Goal: Information Seeking & Learning: Learn about a topic

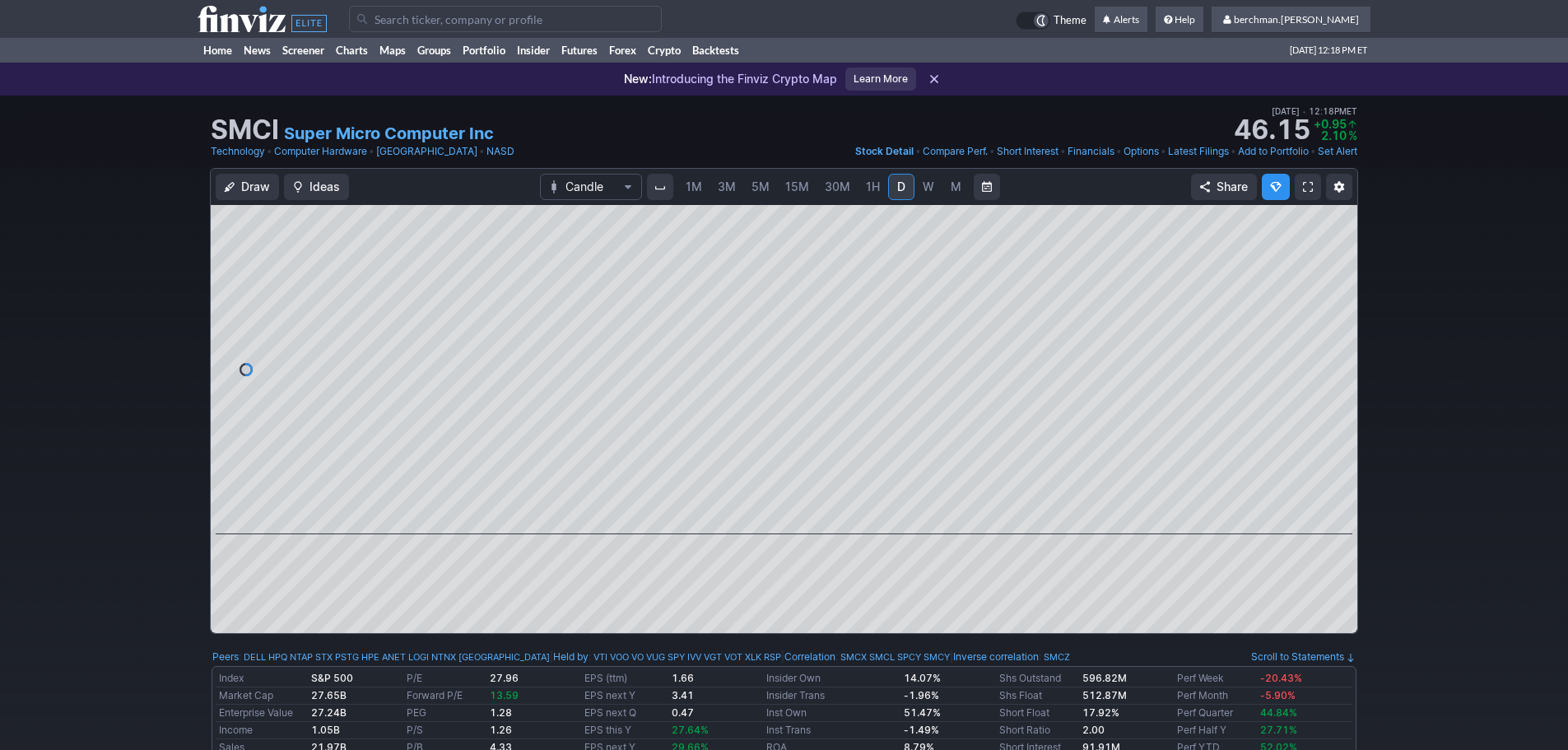
click at [760, 183] on span "5M" at bounding box center [760, 186] width 18 height 14
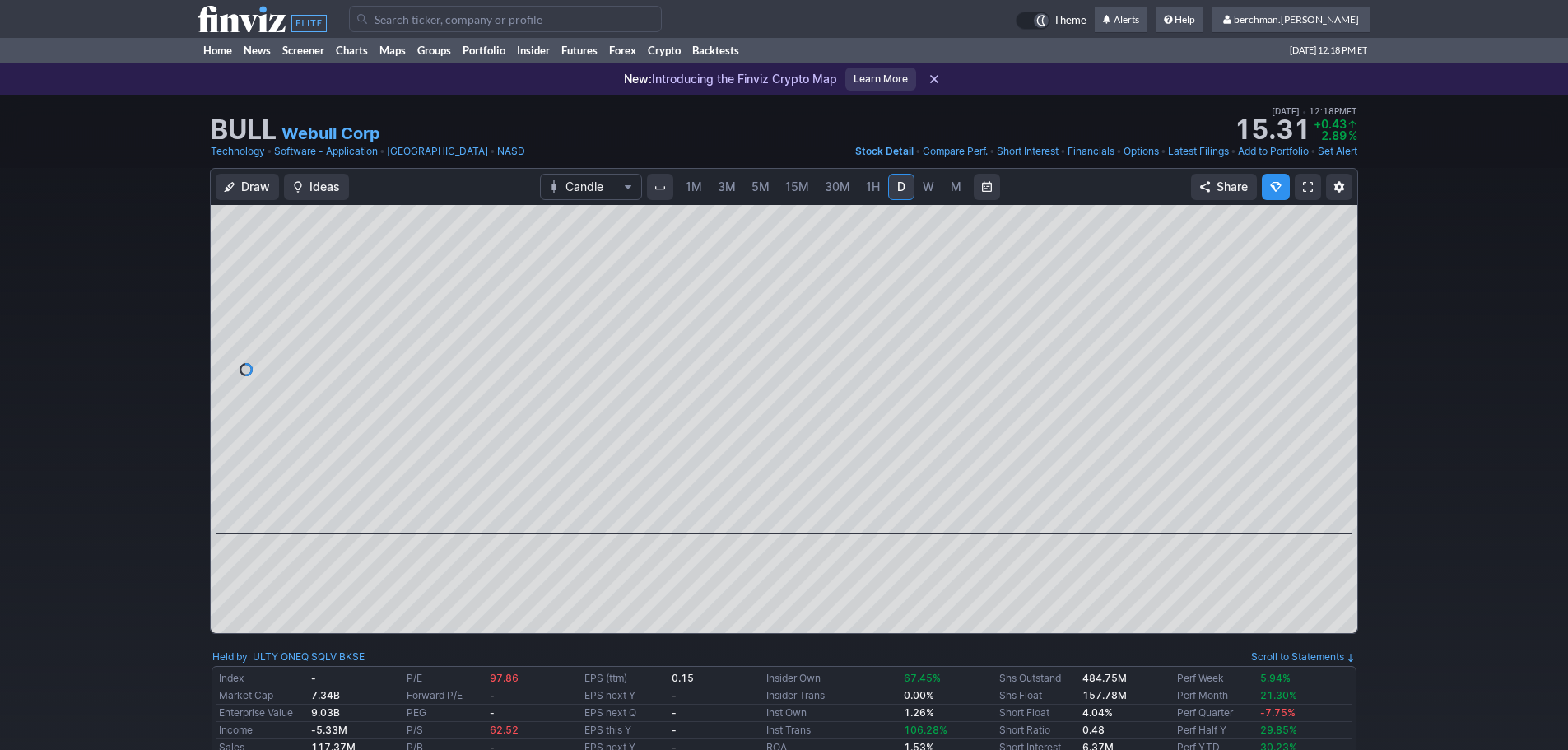
click at [487, 17] on input "Search" at bounding box center [505, 19] width 312 height 26
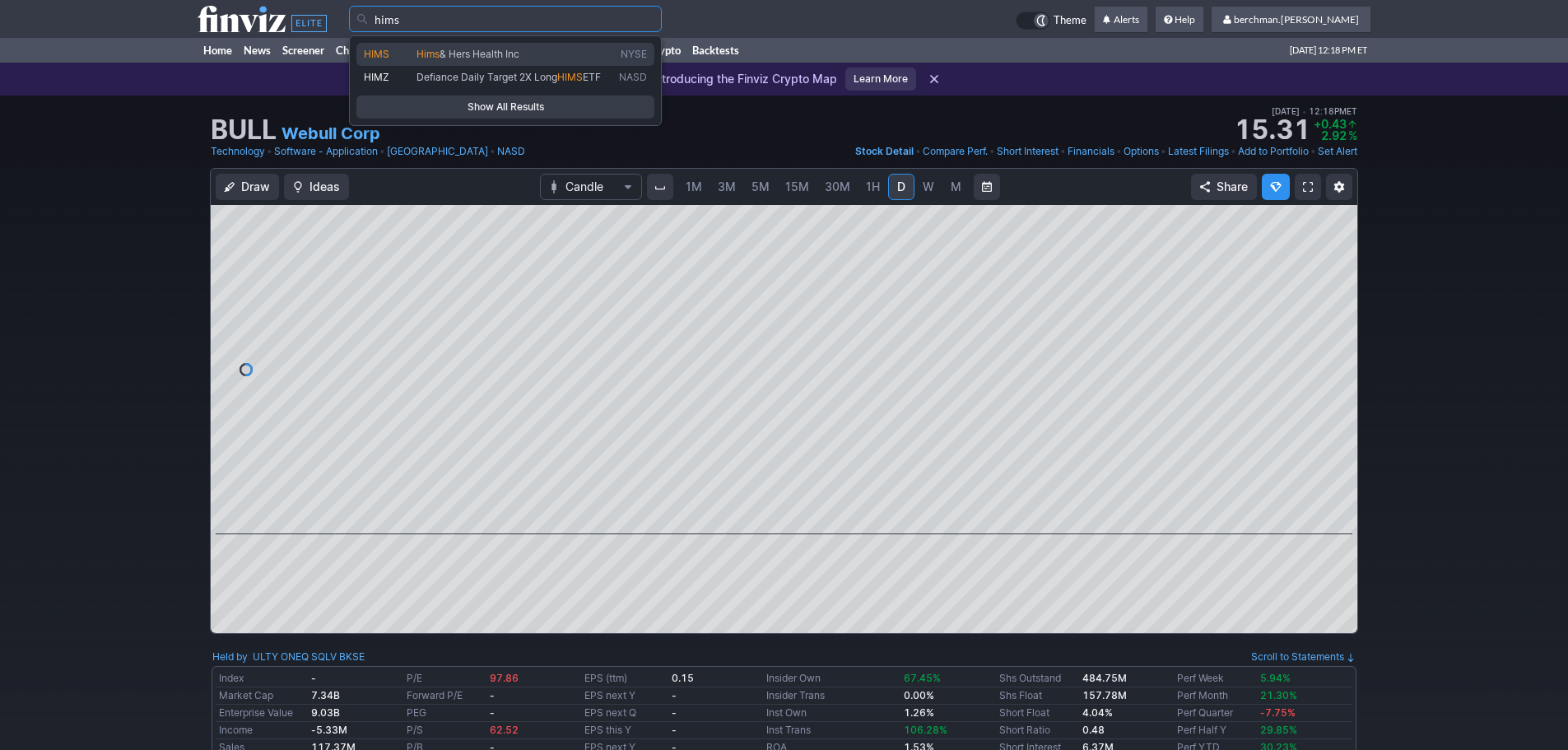
click at [465, 45] on link "HIMS Hims & Hers Health Inc NYSE" at bounding box center [504, 54] width 297 height 23
type input "HIMS"
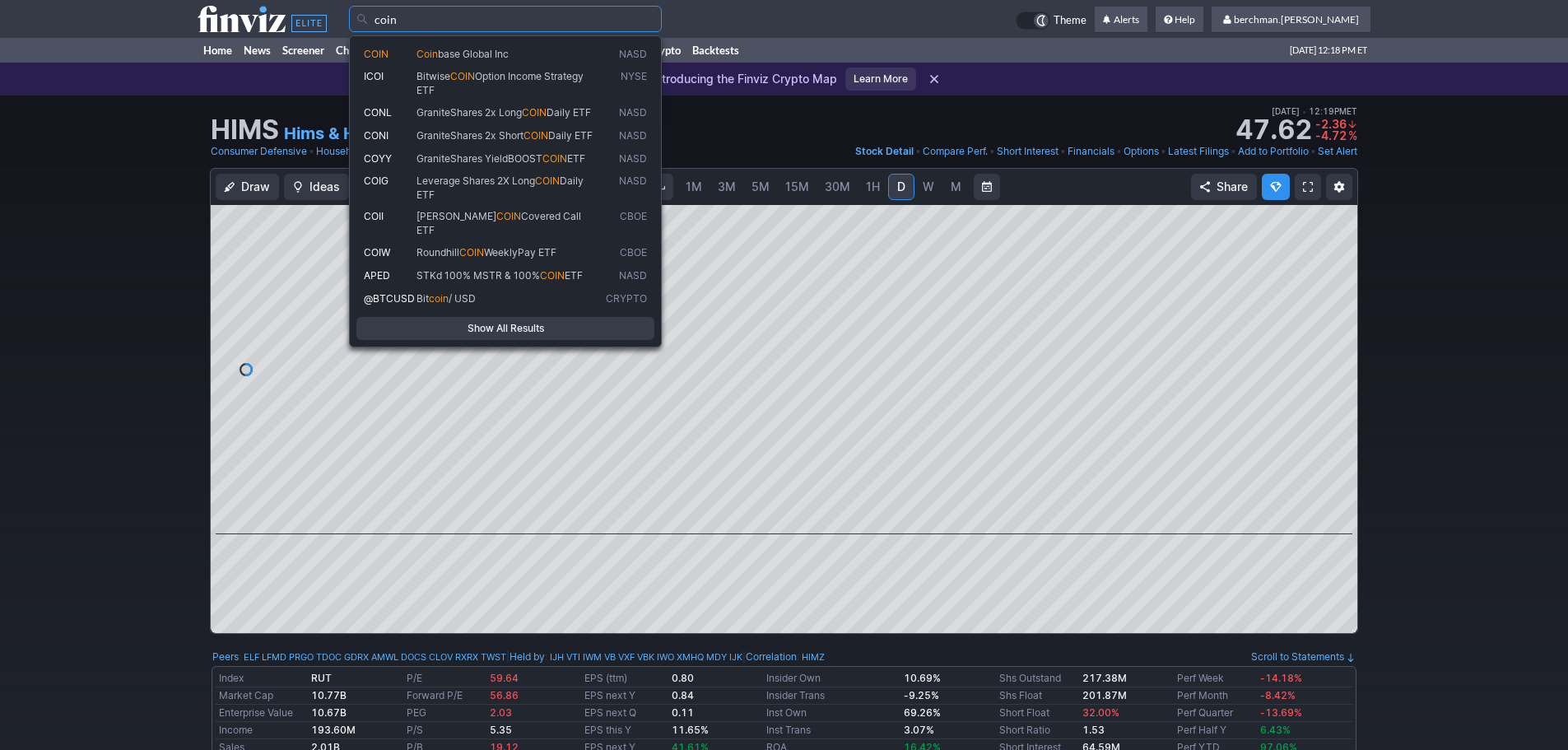
click at [504, 58] on span "base Global Inc" at bounding box center [473, 54] width 71 height 12
type input "COIN"
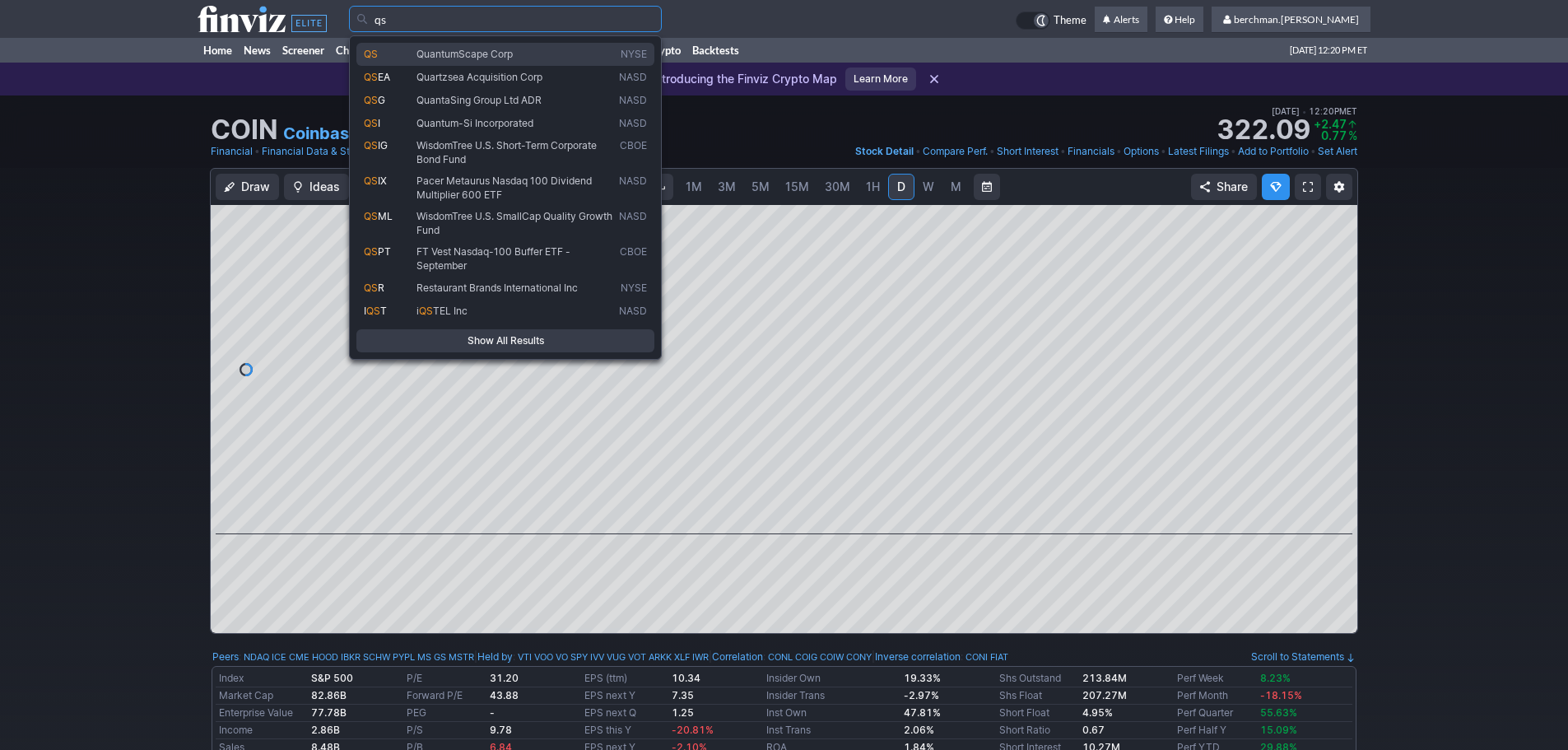
click at [502, 58] on span "QuantumScape Corp" at bounding box center [465, 54] width 97 height 12
type input "QS"
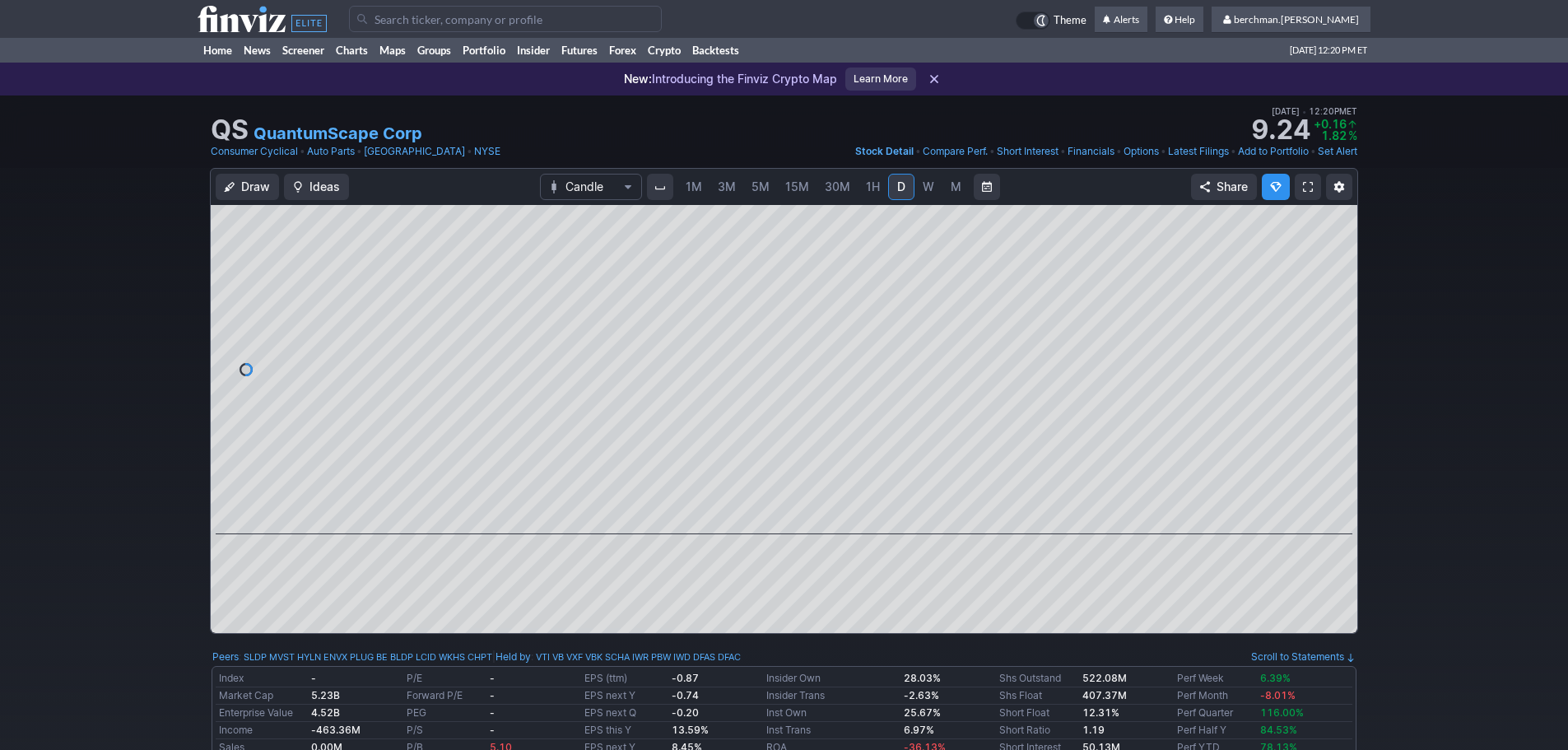
click at [545, 17] on input "Search" at bounding box center [505, 19] width 312 height 26
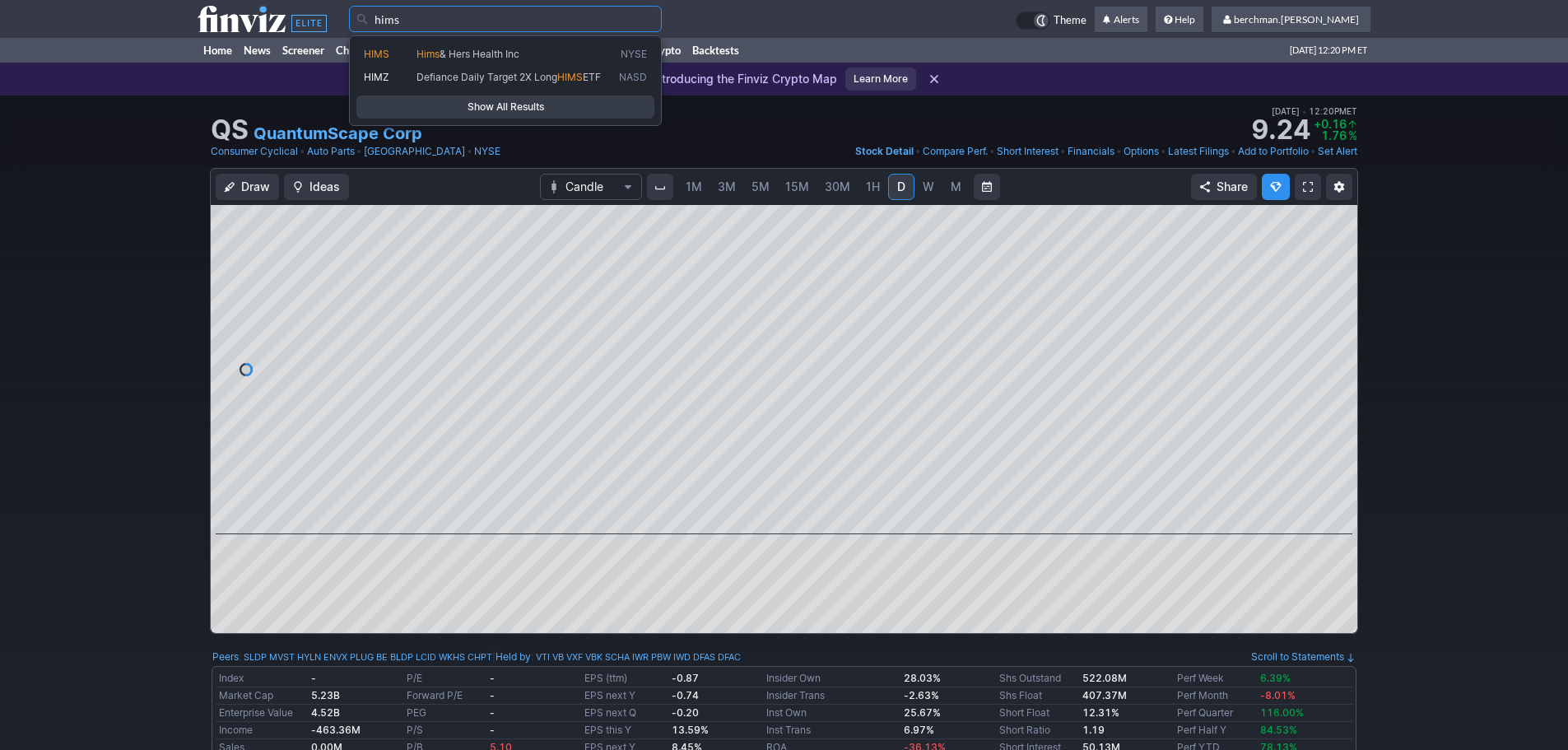
click at [488, 55] on span "& Hers Health Inc" at bounding box center [480, 54] width 80 height 12
type input "HIMS"
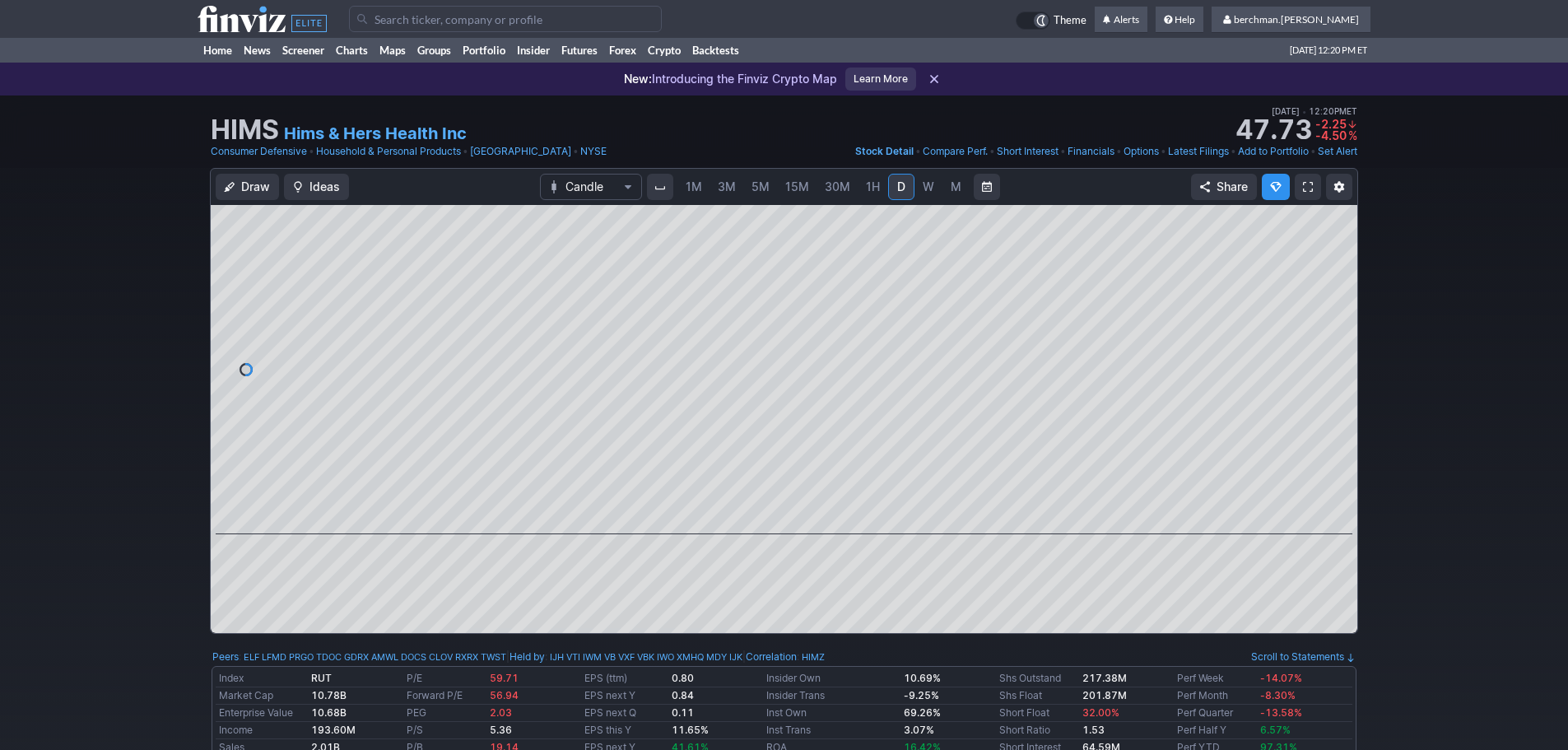
click at [473, 20] on input "Search" at bounding box center [505, 19] width 312 height 26
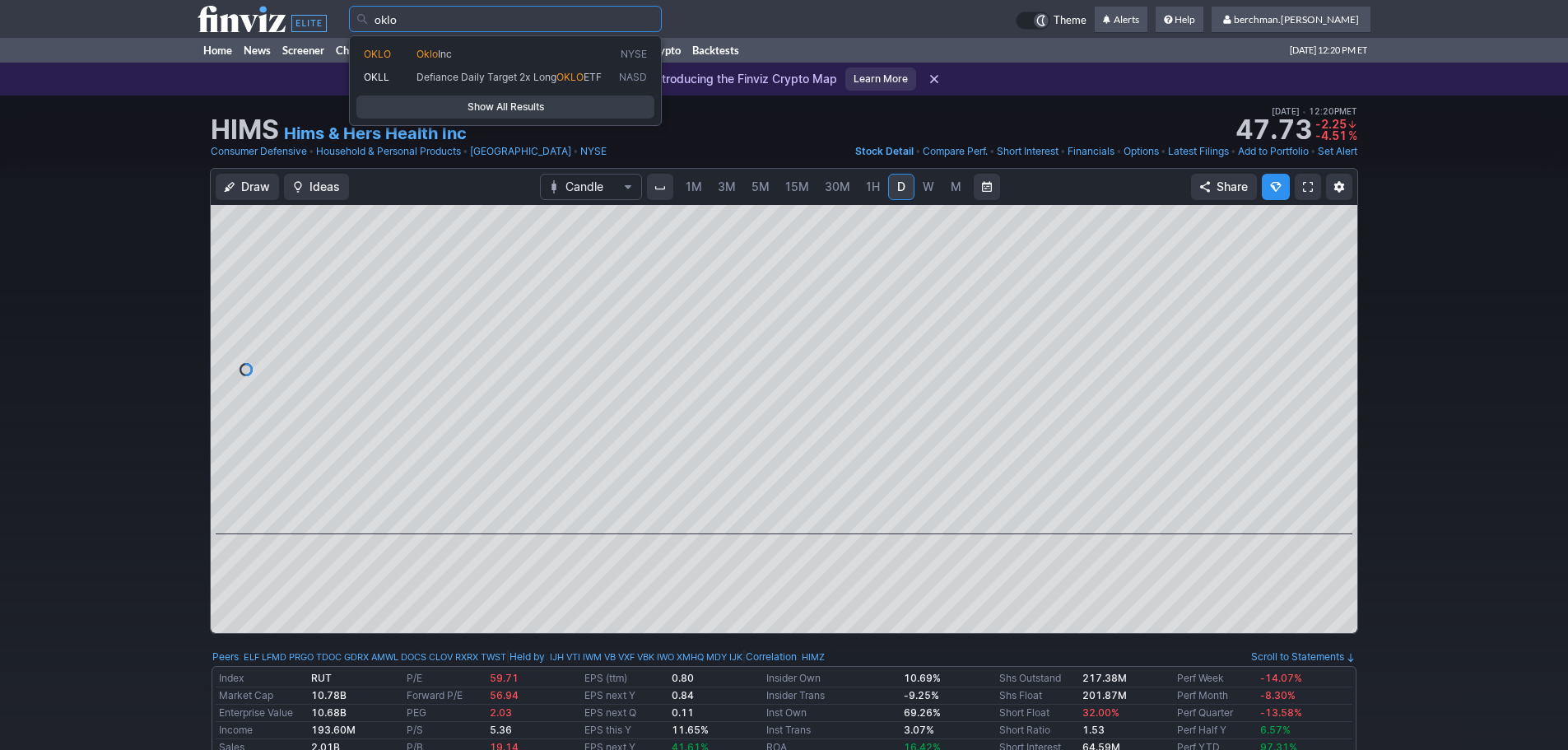
click at [465, 50] on span "Oklo Inc" at bounding box center [513, 55] width 202 height 14
type input "OKLO"
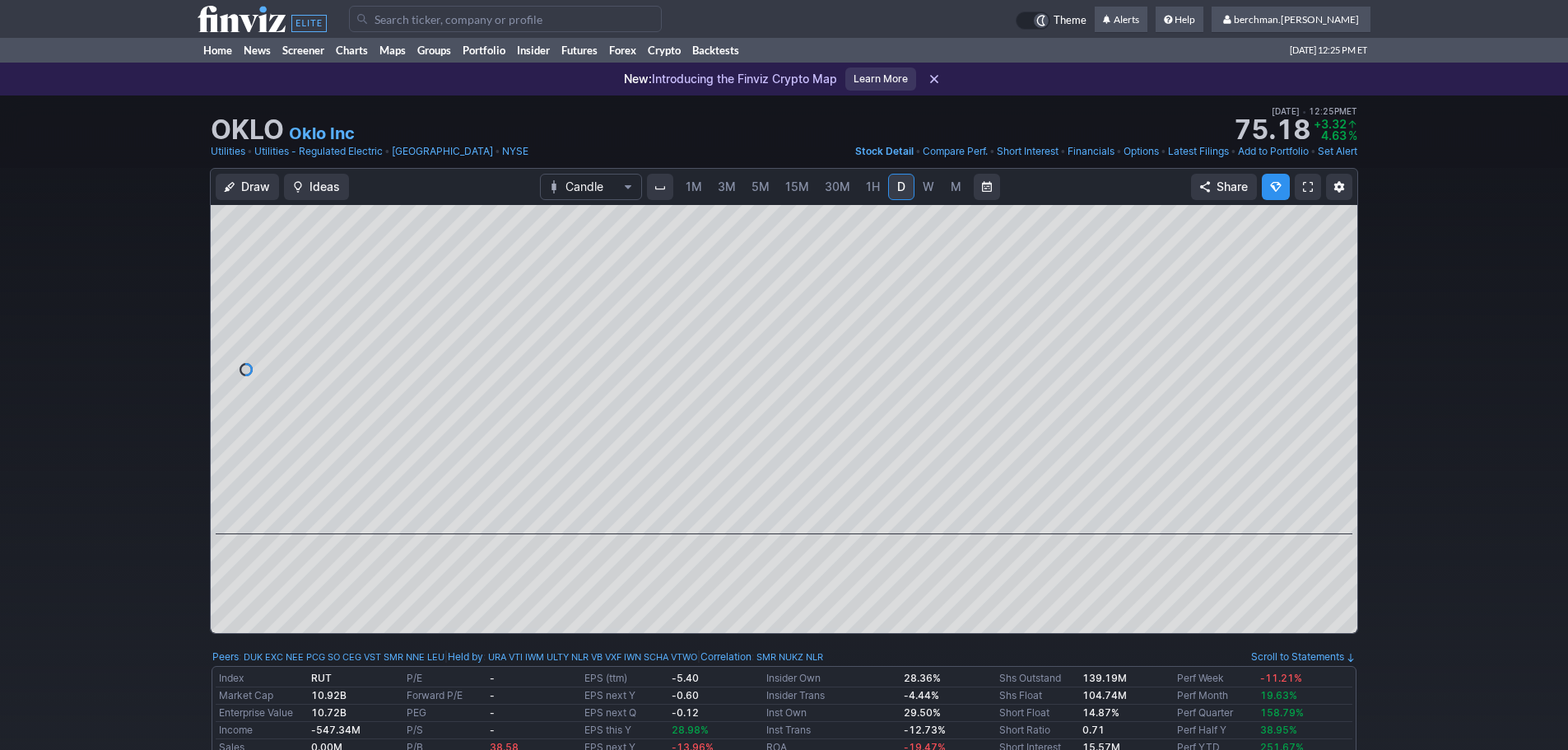
click at [453, 13] on input "Search" at bounding box center [505, 19] width 312 height 26
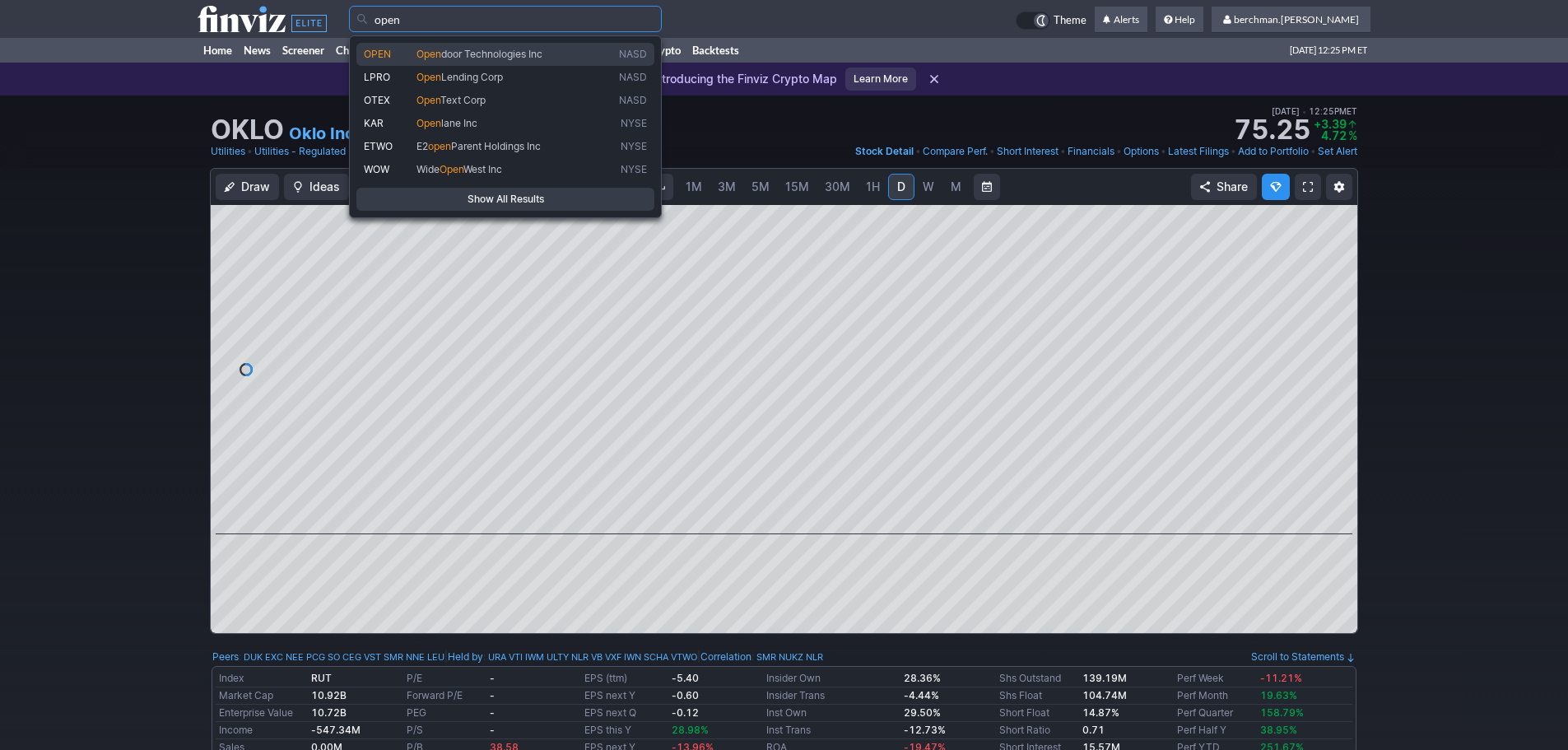
click at [444, 55] on span "door Technologies Inc" at bounding box center [491, 54] width 101 height 12
type input "OPEN"
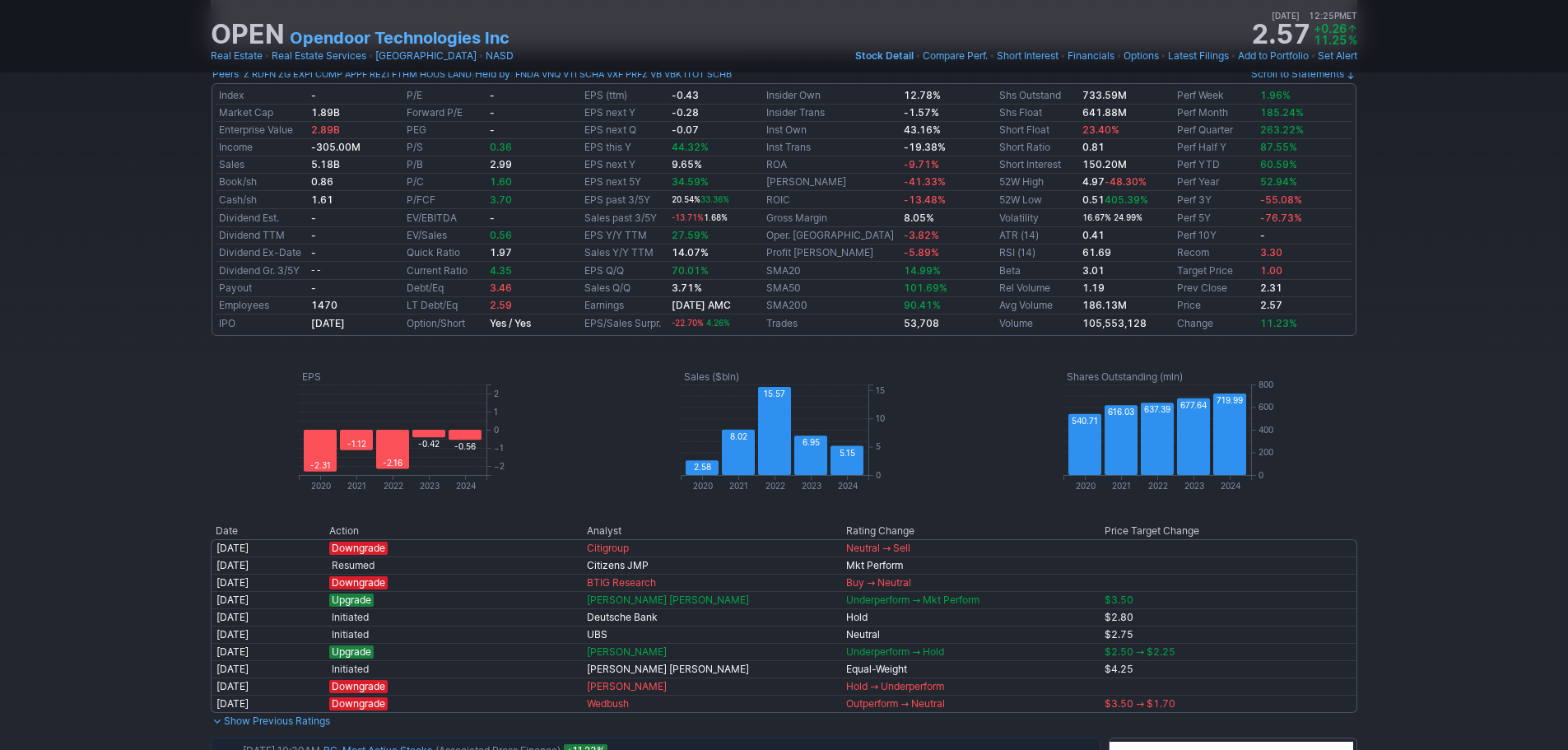
scroll to position [988, 0]
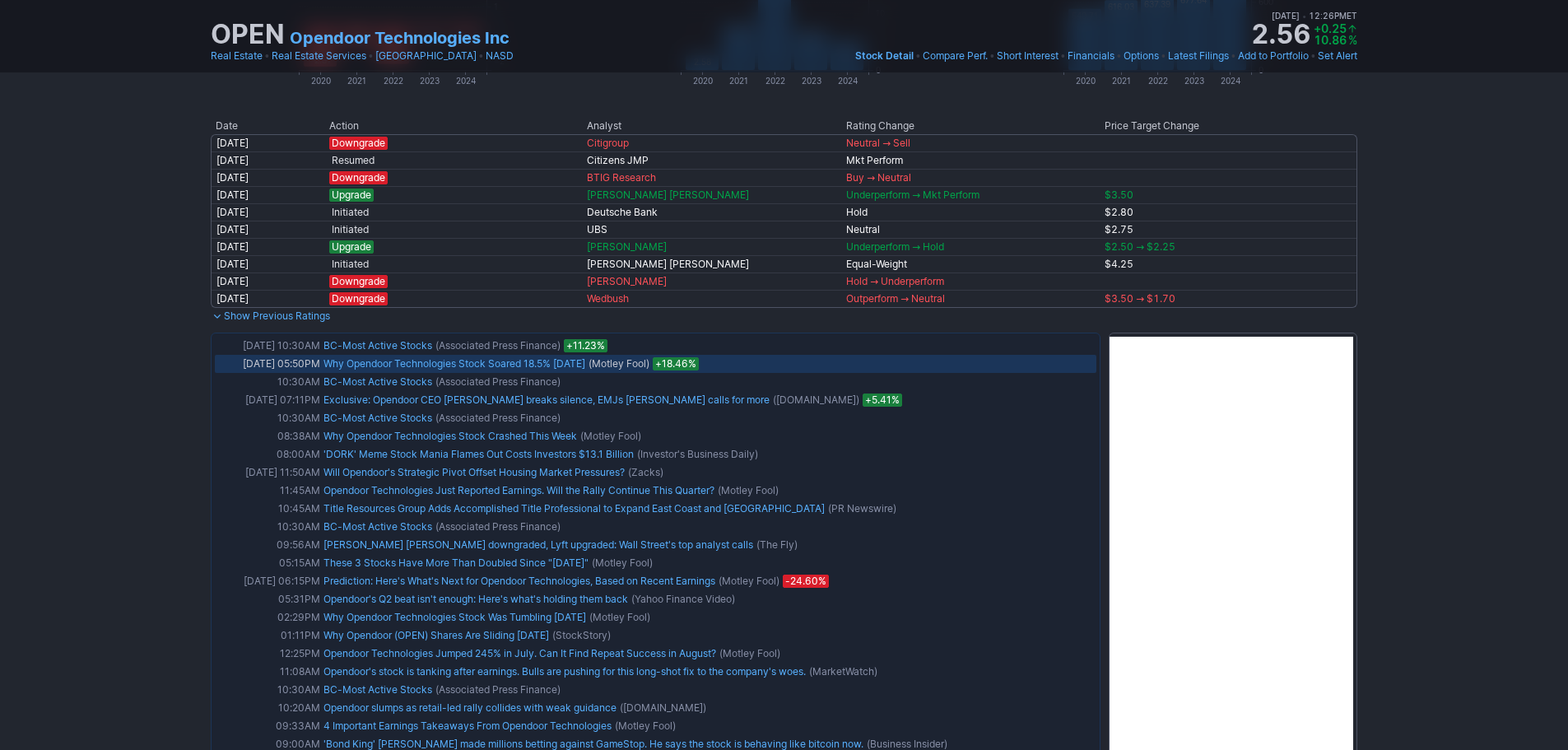
click at [383, 361] on link "Why Opendoor Technologies Stock Soared 18.5% [DATE]" at bounding box center [454, 363] width 262 height 12
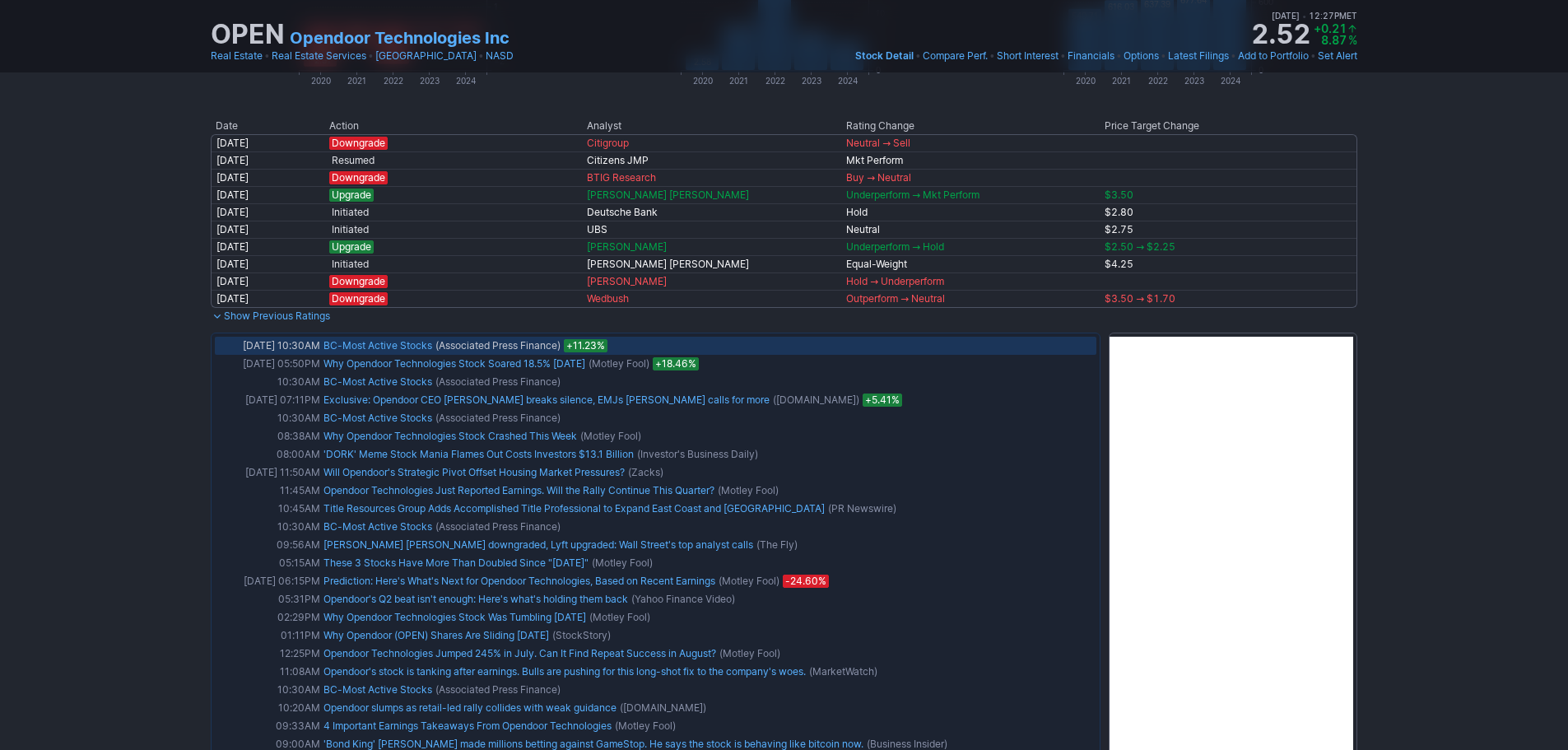
click at [407, 344] on link "BC-Most Active Stocks" at bounding box center [377, 345] width 108 height 12
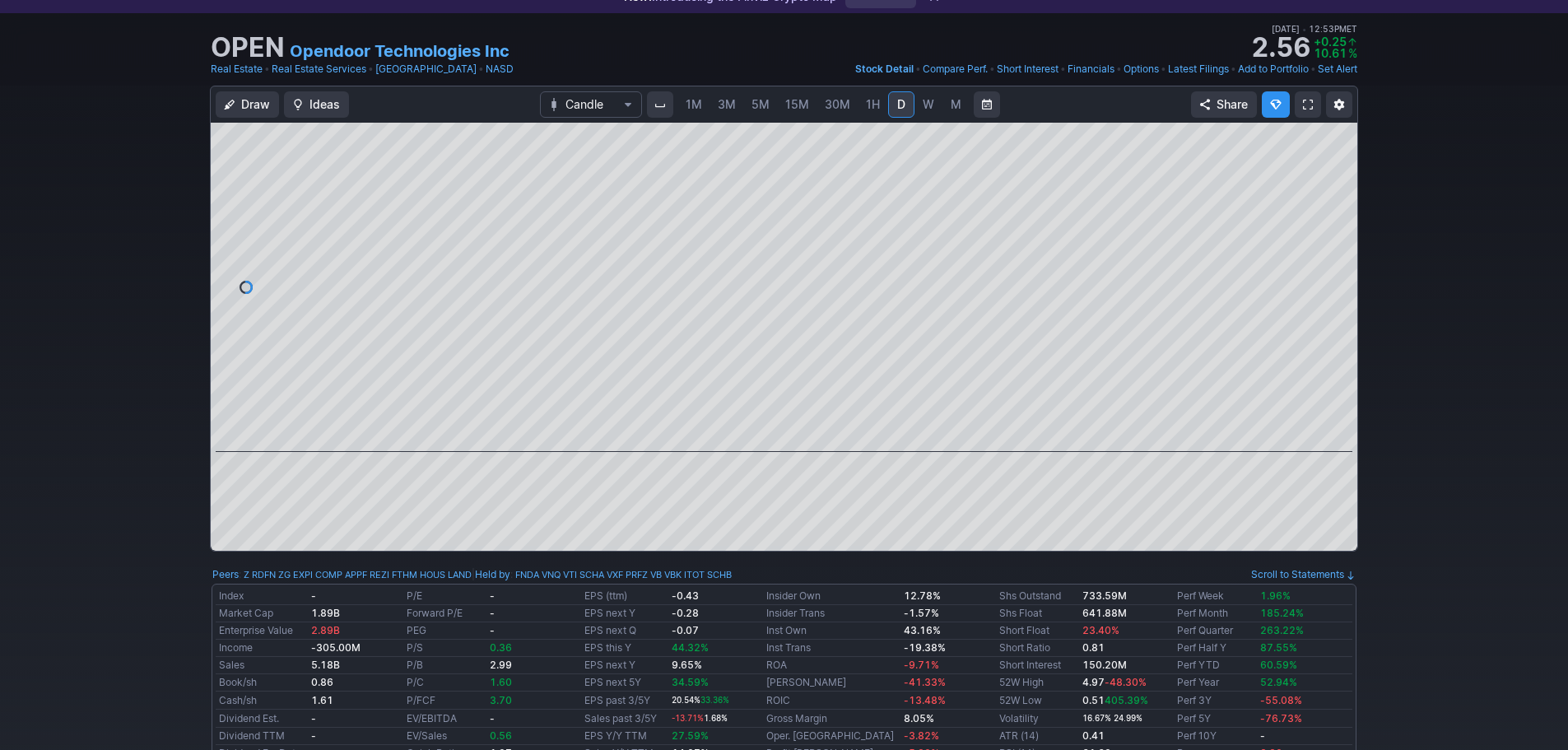
scroll to position [0, 0]
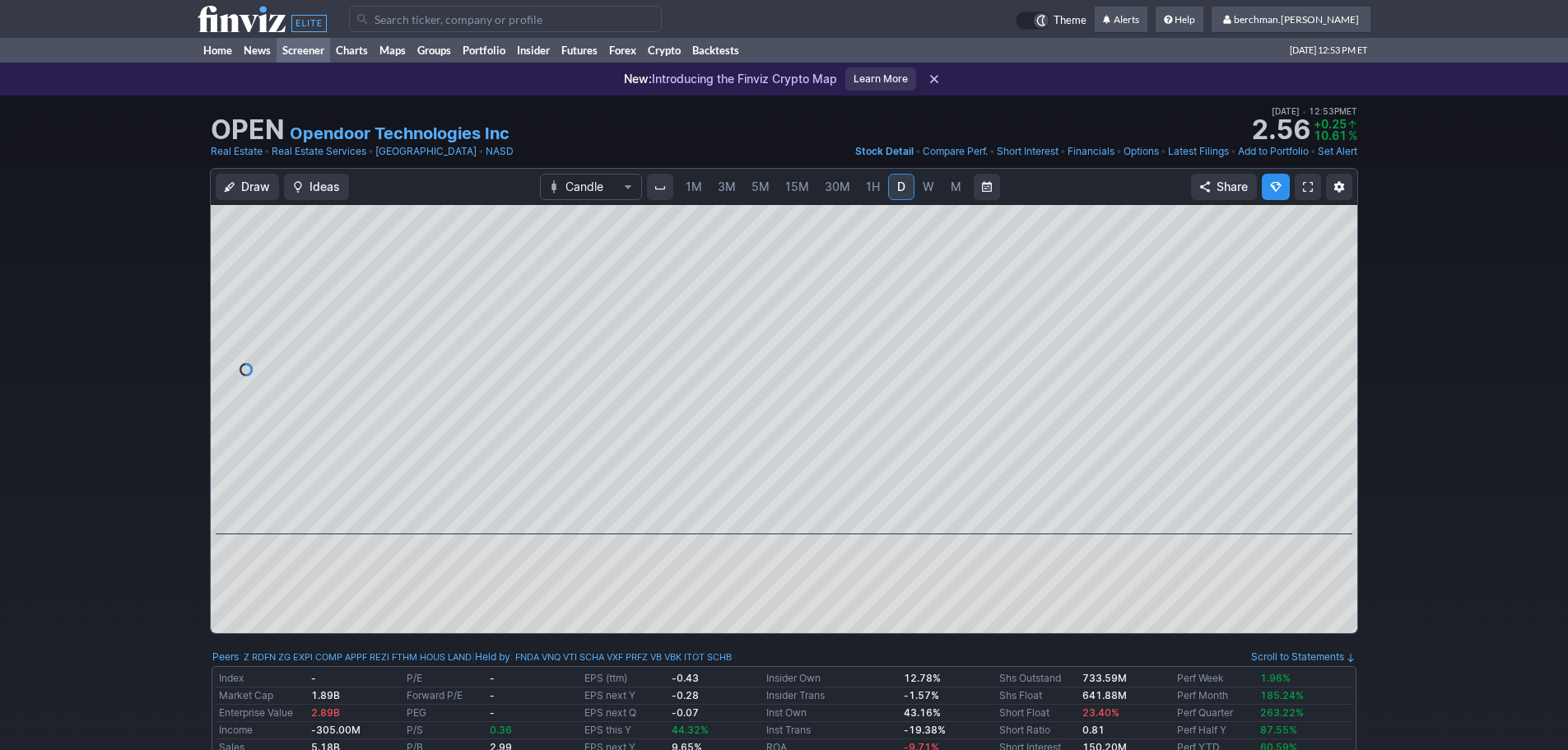
click at [312, 54] on link "Screener" at bounding box center [303, 50] width 54 height 25
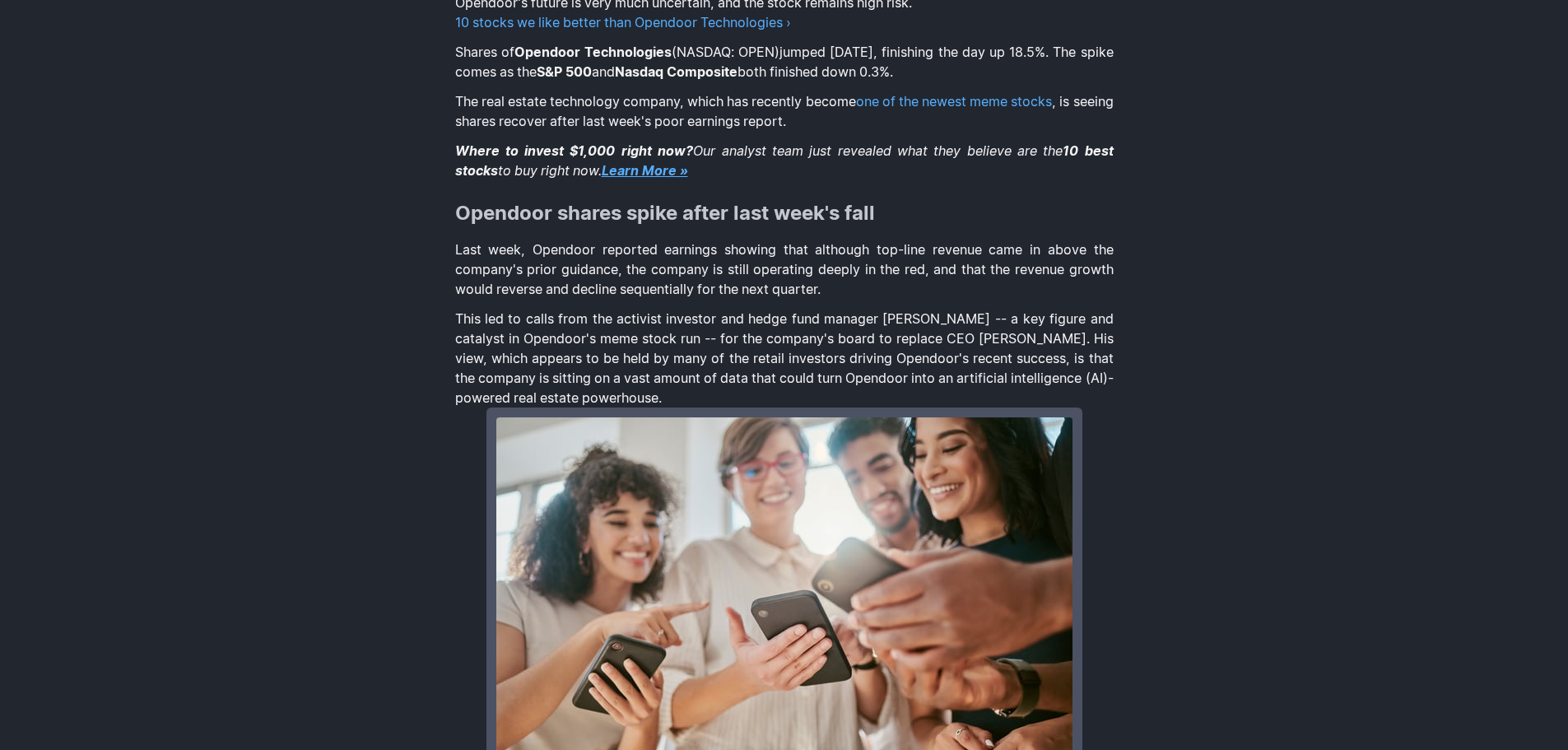
scroll to position [493, 0]
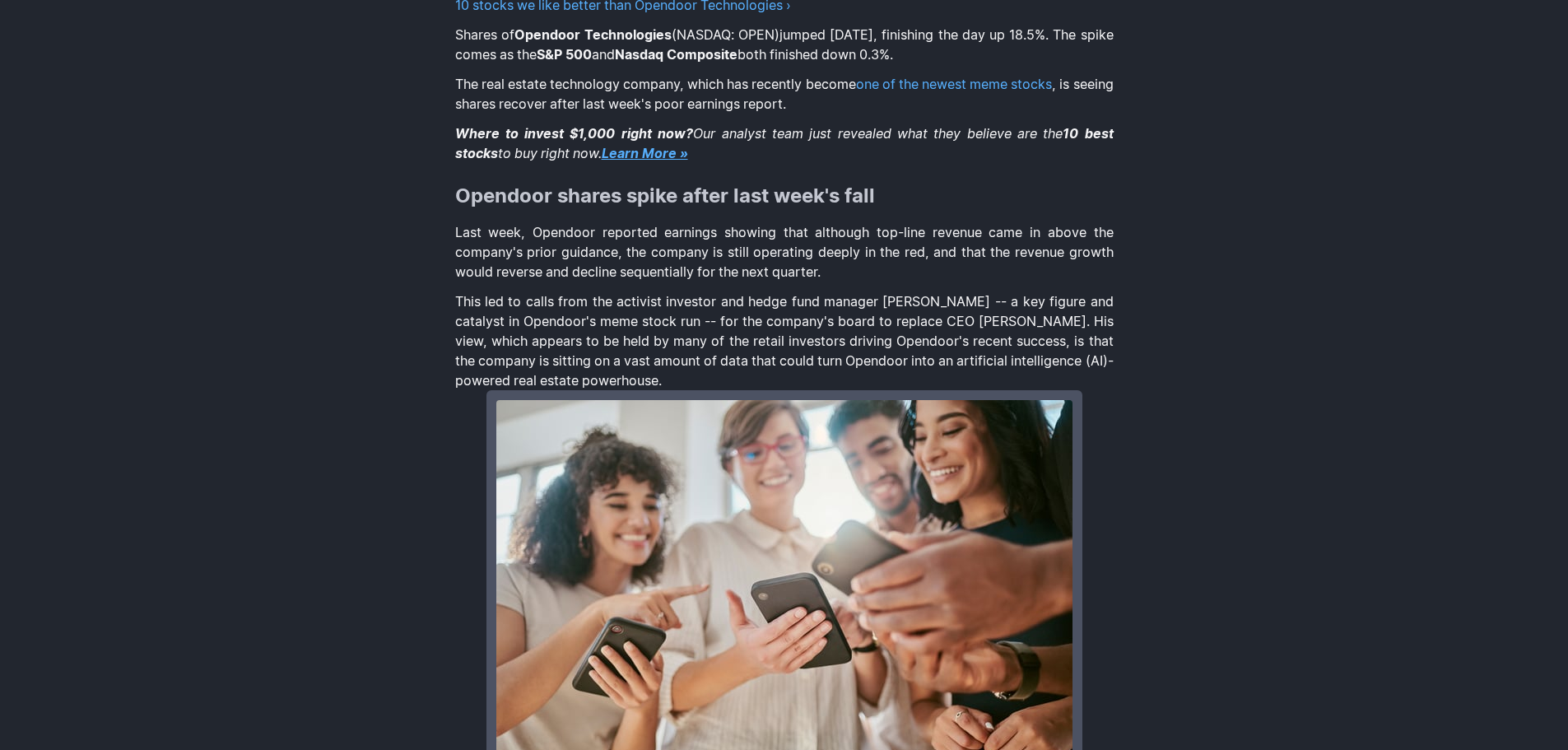
click at [841, 281] on p "Last week, Opendoor reported earnings showing that although top-line revenue ca…" at bounding box center [784, 252] width 659 height 60
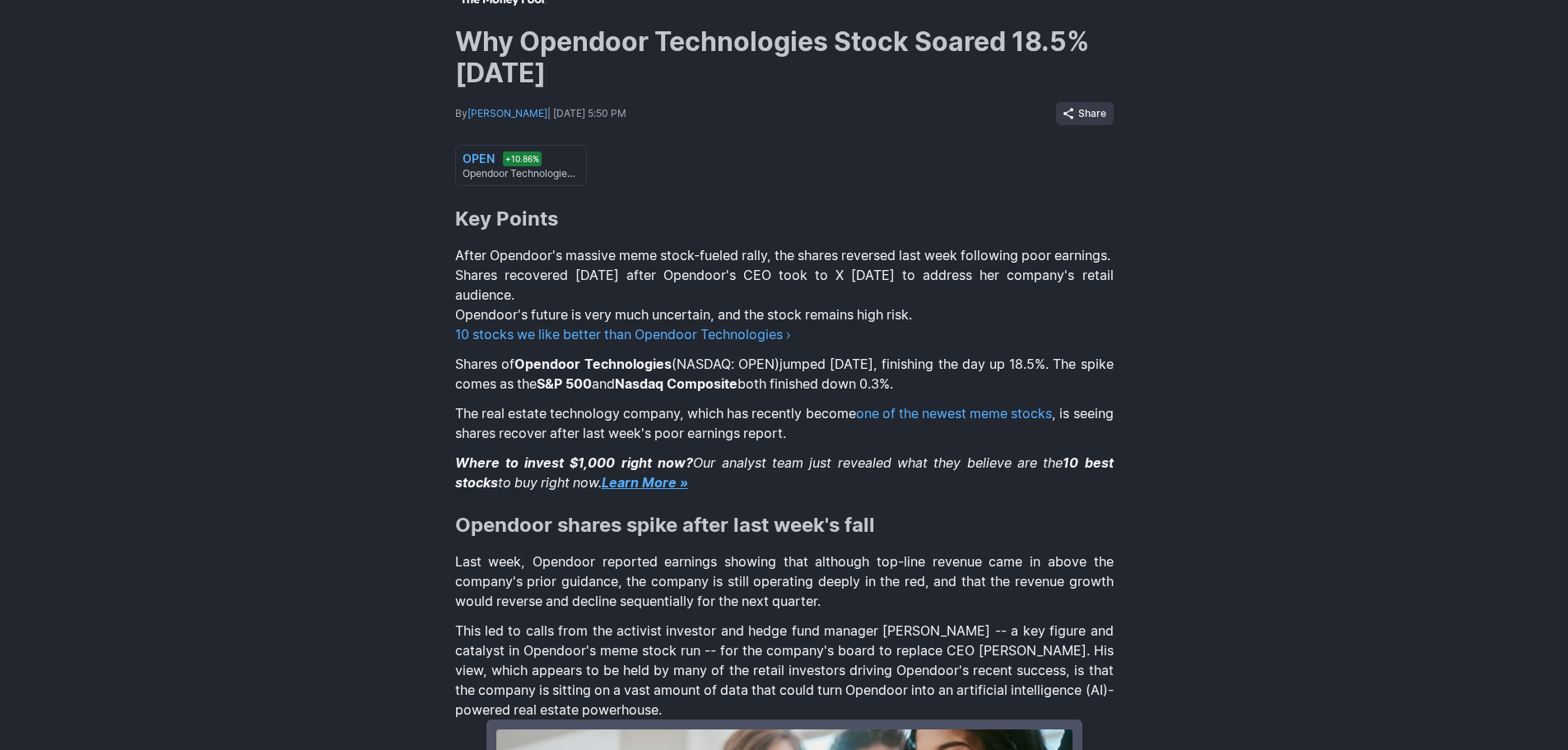
scroll to position [0, 0]
